Goal: Task Accomplishment & Management: Manage account settings

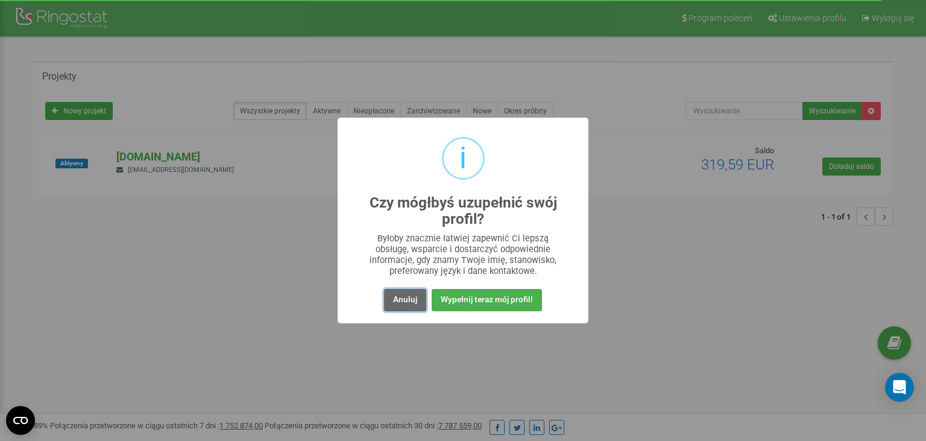
click at [410, 294] on button "Anuluj" at bounding box center [405, 300] width 42 height 22
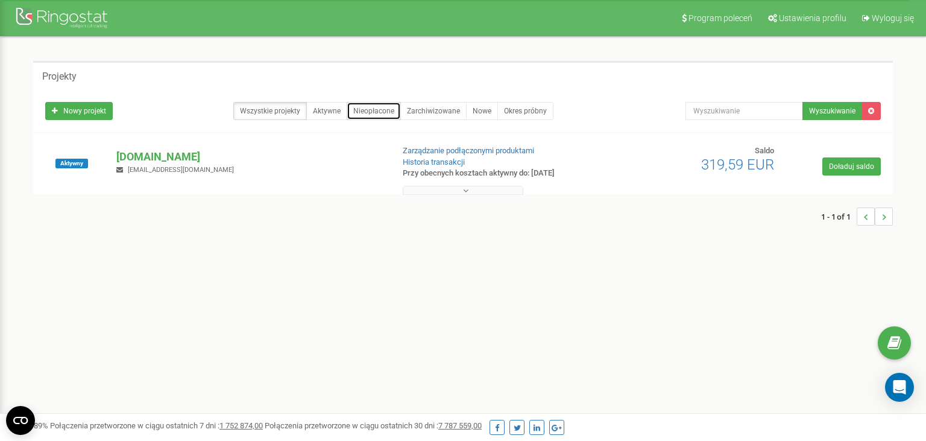
click at [385, 108] on link "Nieopłacone" at bounding box center [374, 111] width 54 height 18
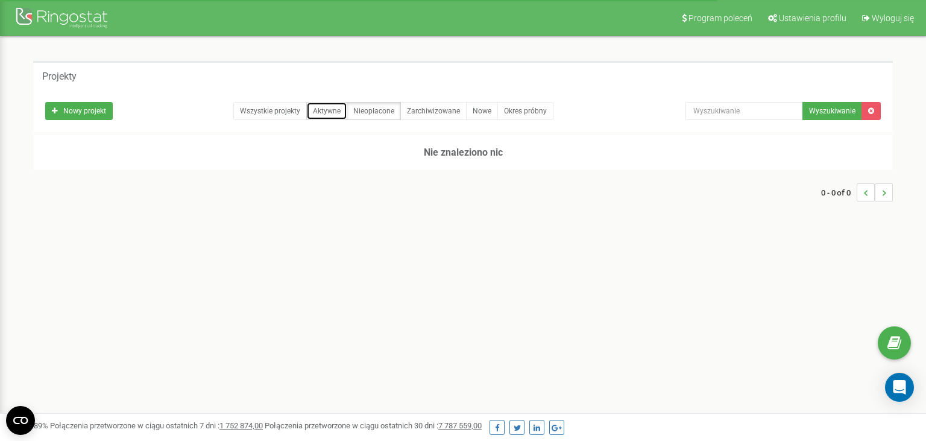
click at [334, 110] on link "Aktywne" at bounding box center [326, 111] width 41 height 18
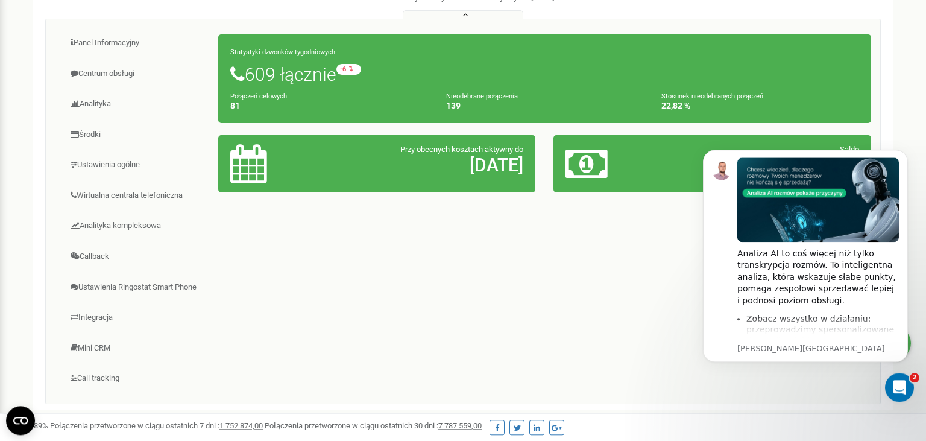
scroll to position [174, 0]
